Goal: Information Seeking & Learning: Learn about a topic

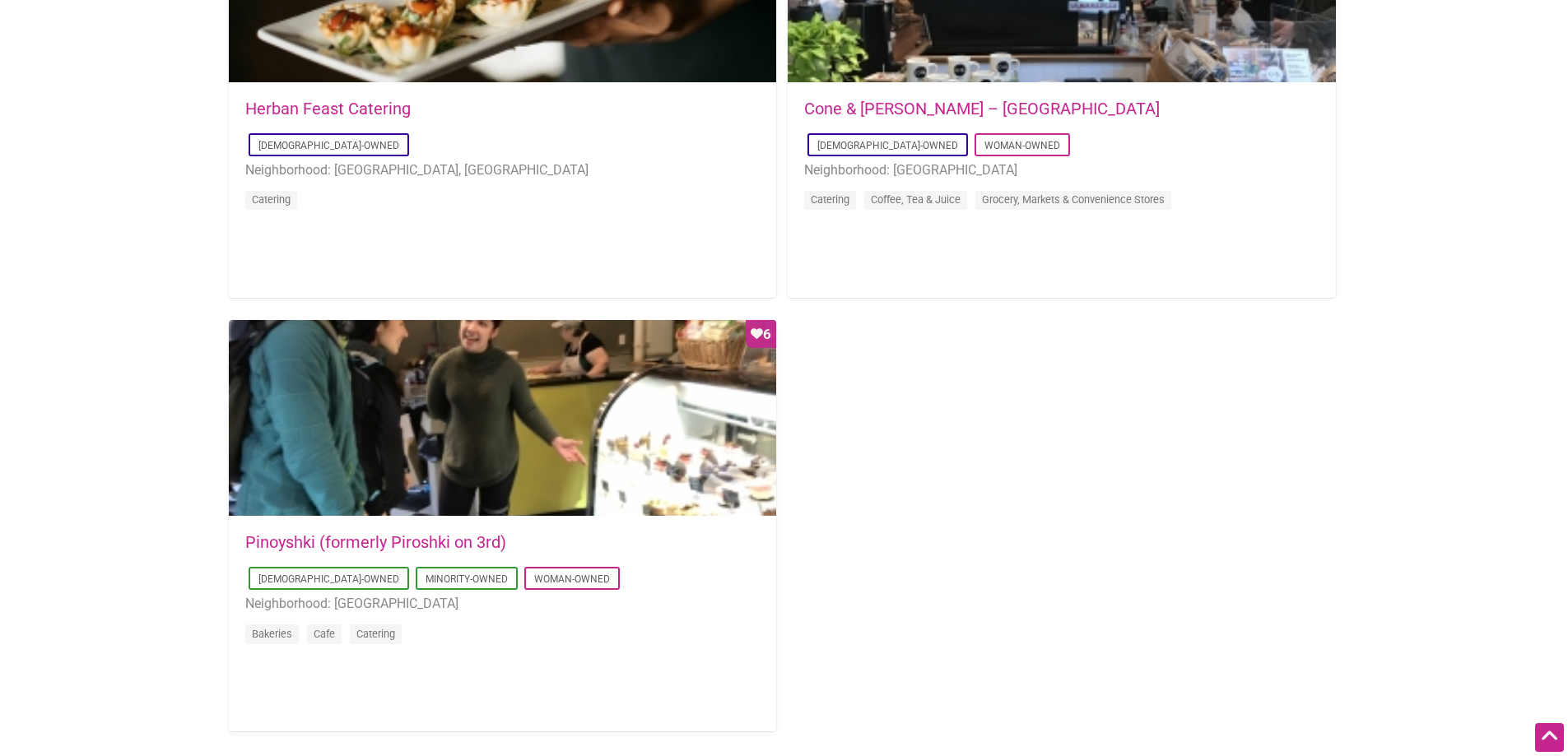
scroll to position [2386, 0]
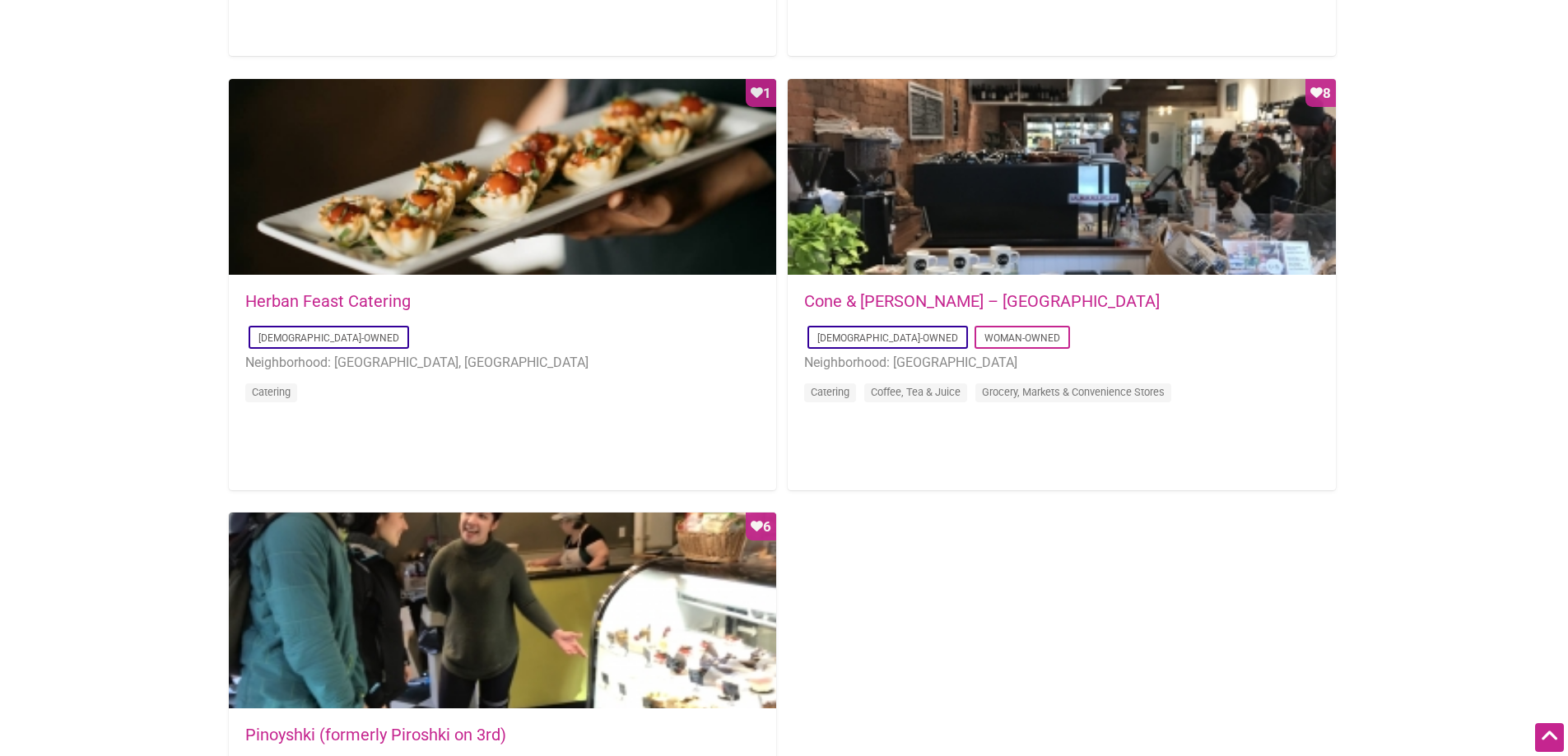
click at [304, 298] on link "Herban Feast Catering" at bounding box center [328, 301] width 165 height 20
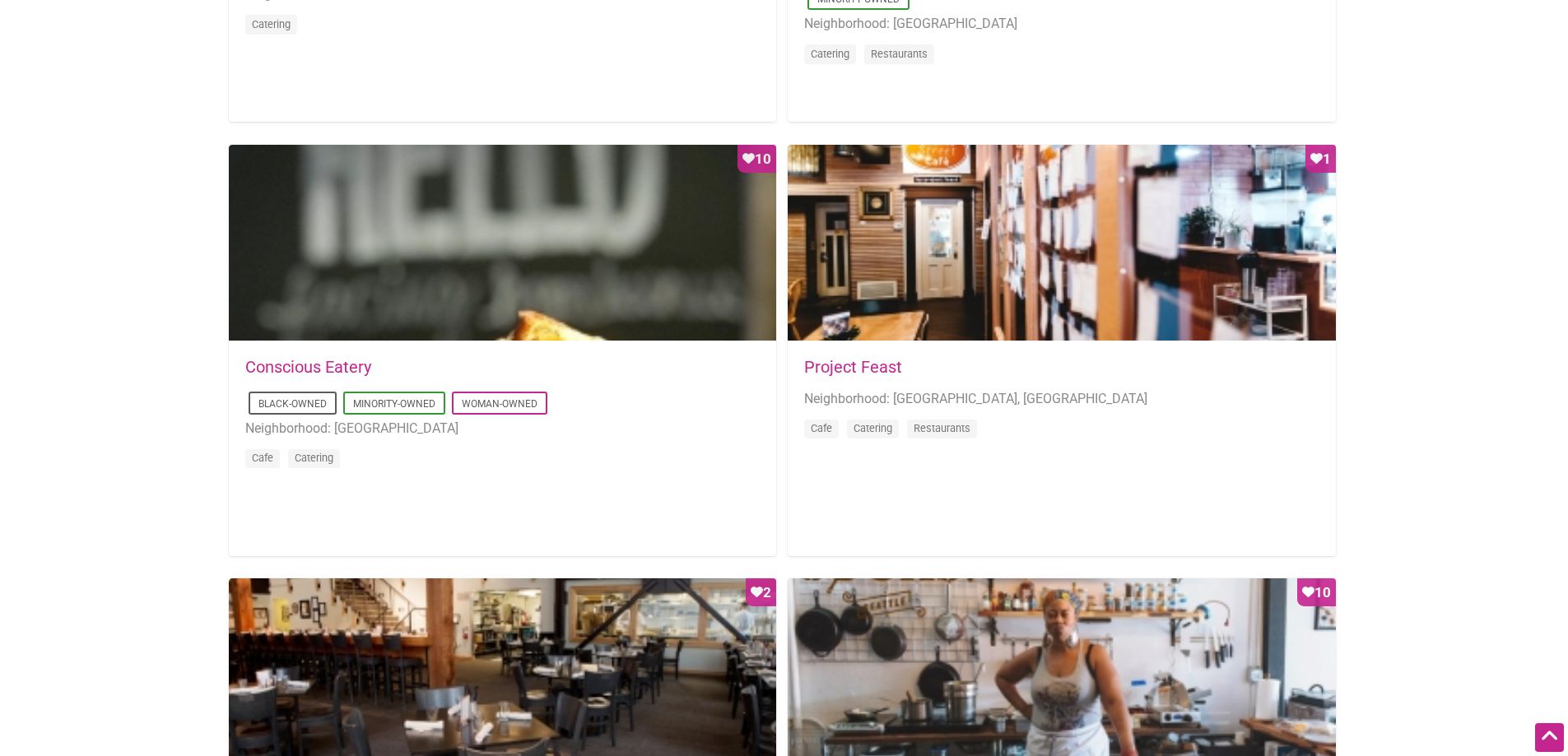
scroll to position [1316, 0]
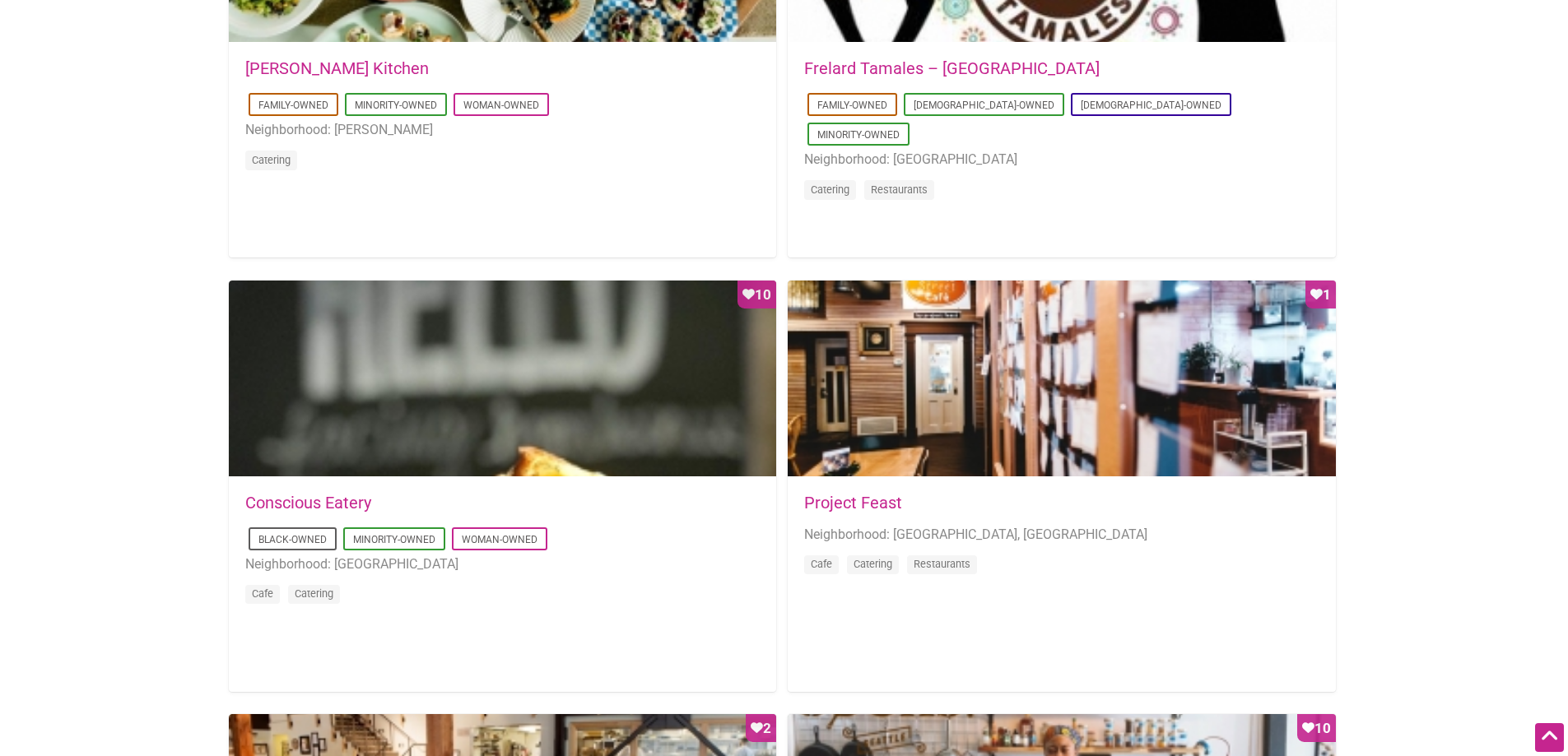
click at [327, 505] on link "Conscious Eatery" at bounding box center [308, 503] width 126 height 20
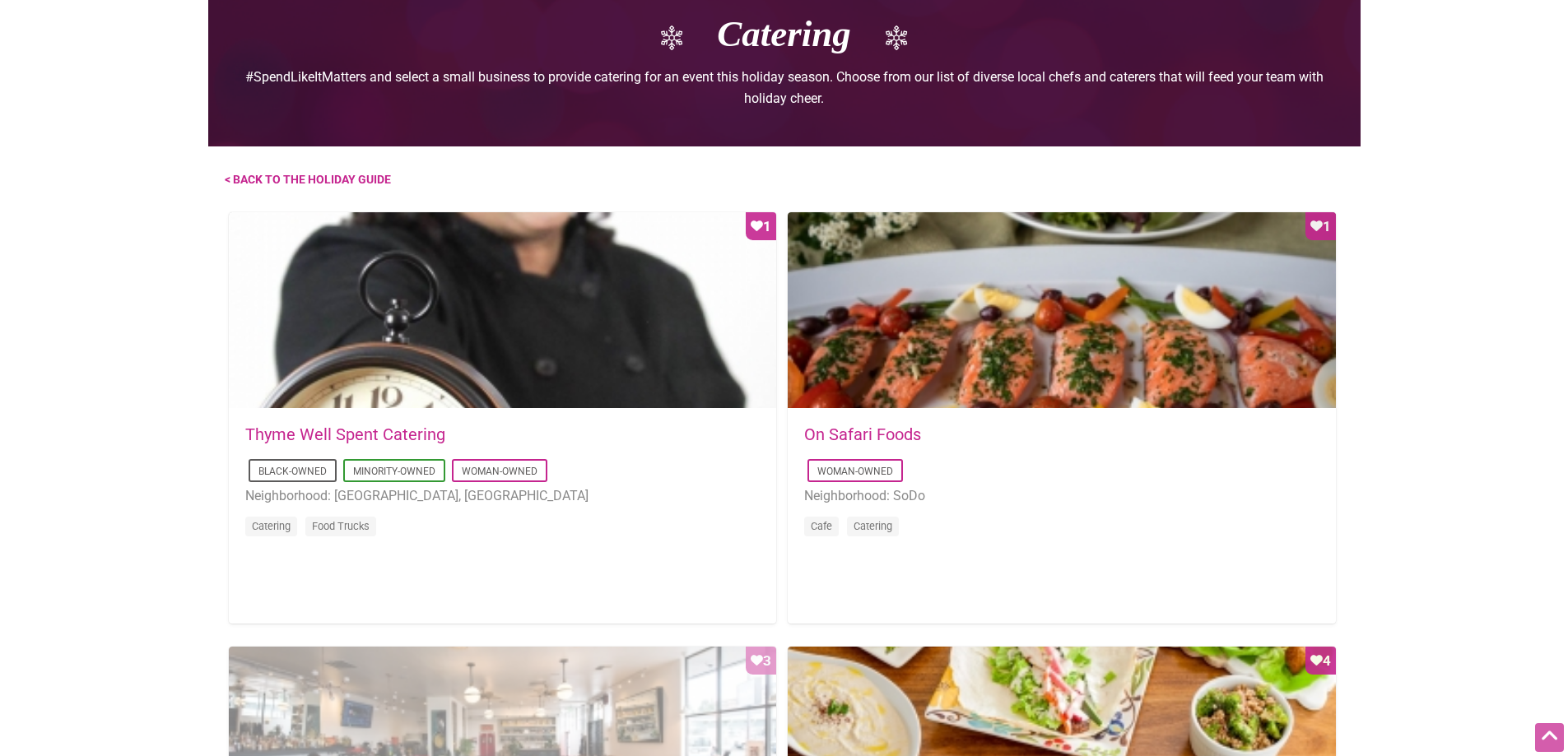
scroll to position [0, 0]
